Goal: Task Accomplishment & Management: Manage account settings

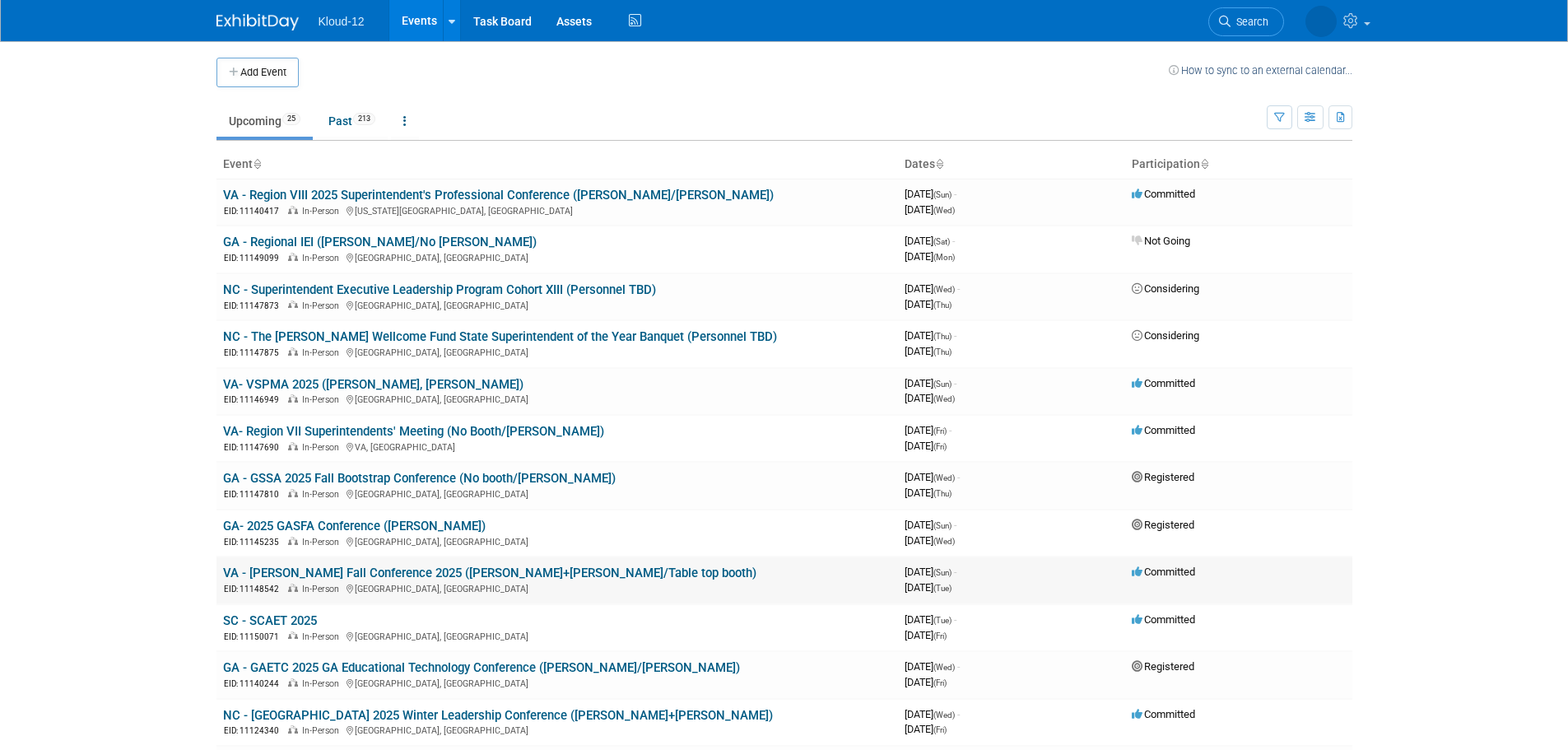
click at [551, 573] on link "VA - [PERSON_NAME] Fall Conference 2025 ([PERSON_NAME]+[PERSON_NAME]/Table top …" at bounding box center [490, 572] width 534 height 15
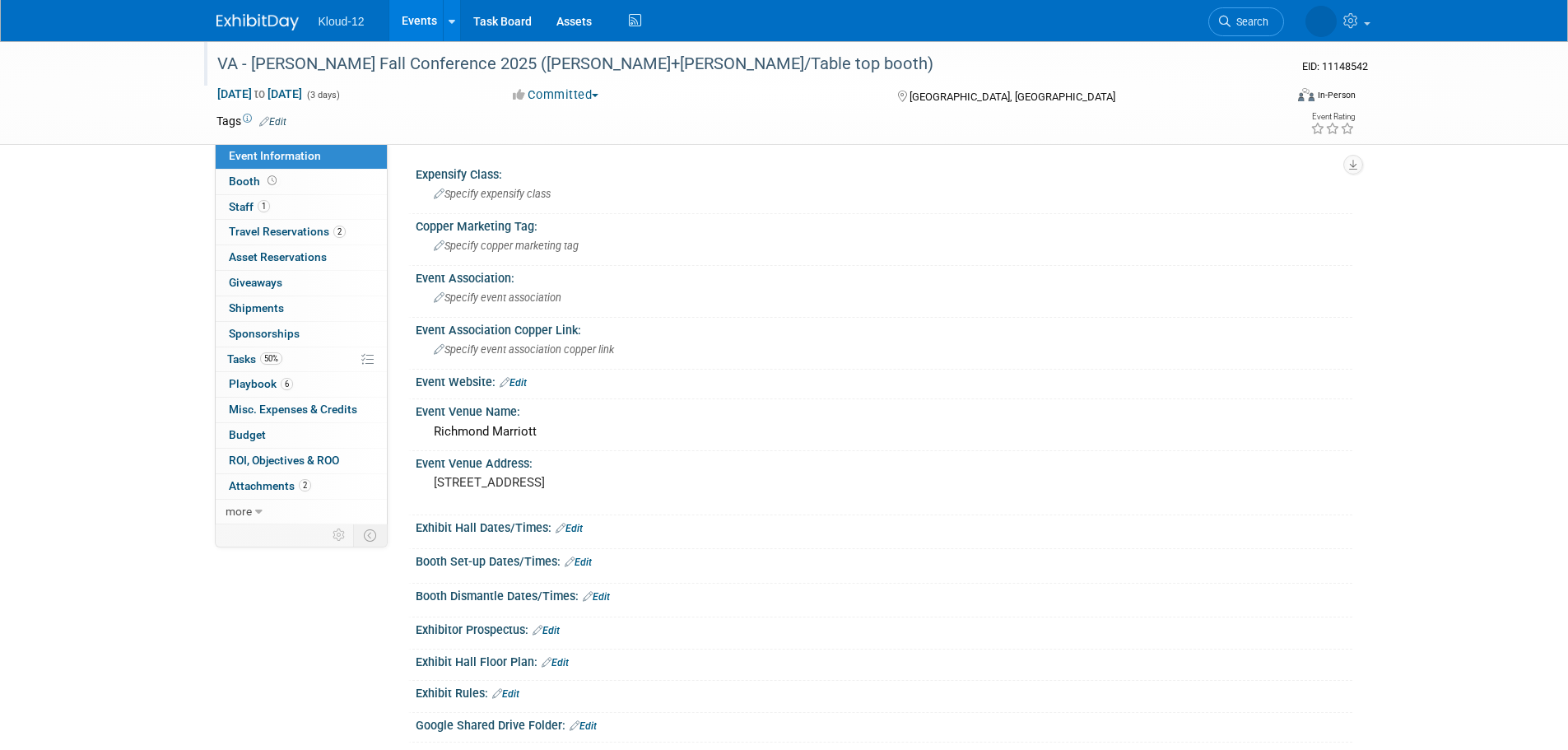
drag, startPoint x: 570, startPoint y: 79, endPoint x: 572, endPoint y: 88, distance: 9.2
click at [570, 79] on div "VA - [PERSON_NAME] Fall Conference 2025 ([PERSON_NAME]+[PERSON_NAME]/Table top …" at bounding box center [735, 64] width 1048 height 29
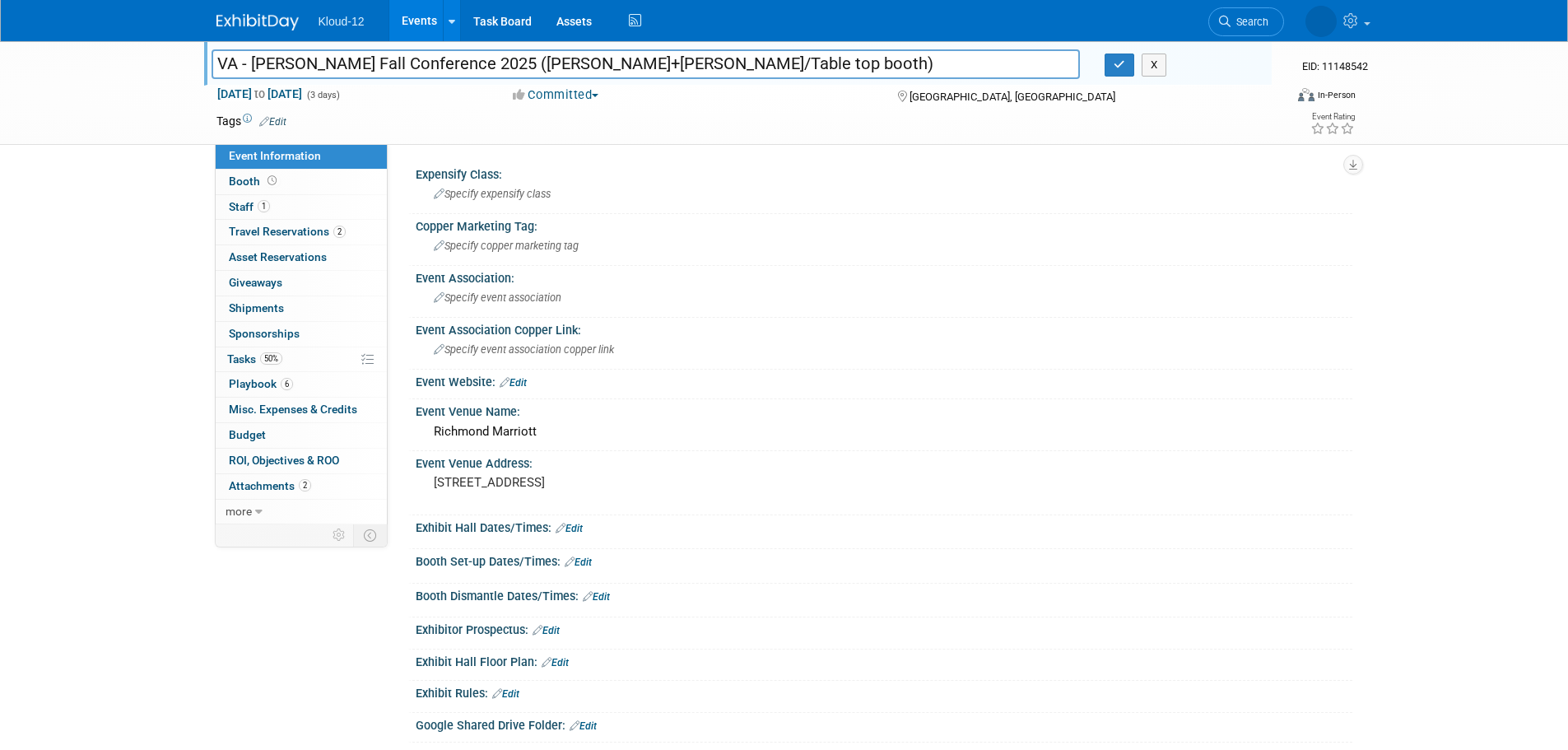
click at [572, 89] on button "Committed" at bounding box center [556, 95] width 98 height 18
click at [576, 189] on link "Registered" at bounding box center [573, 191] width 130 height 23
